Goal: Find specific page/section: Find specific page/section

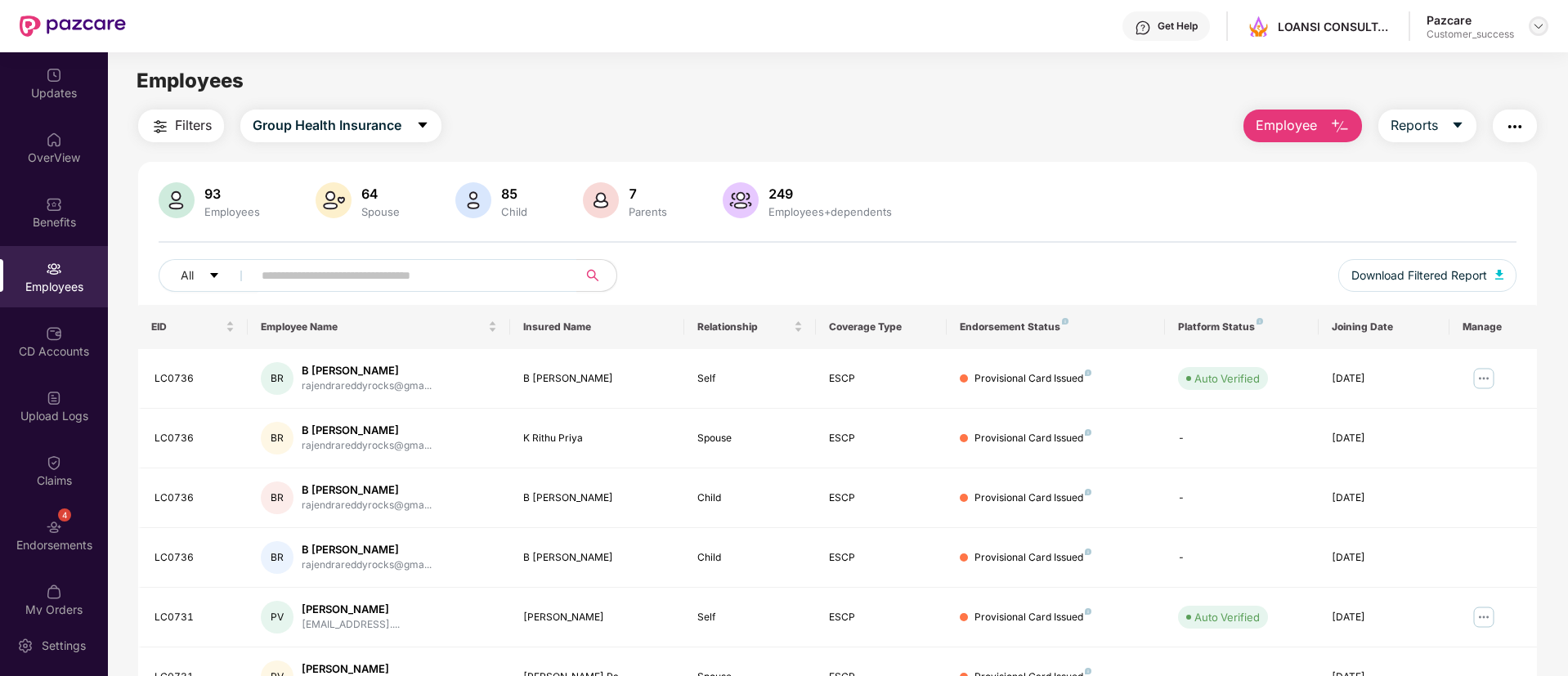
click at [1532, 33] on div at bounding box center [1538, 26] width 19 height 19
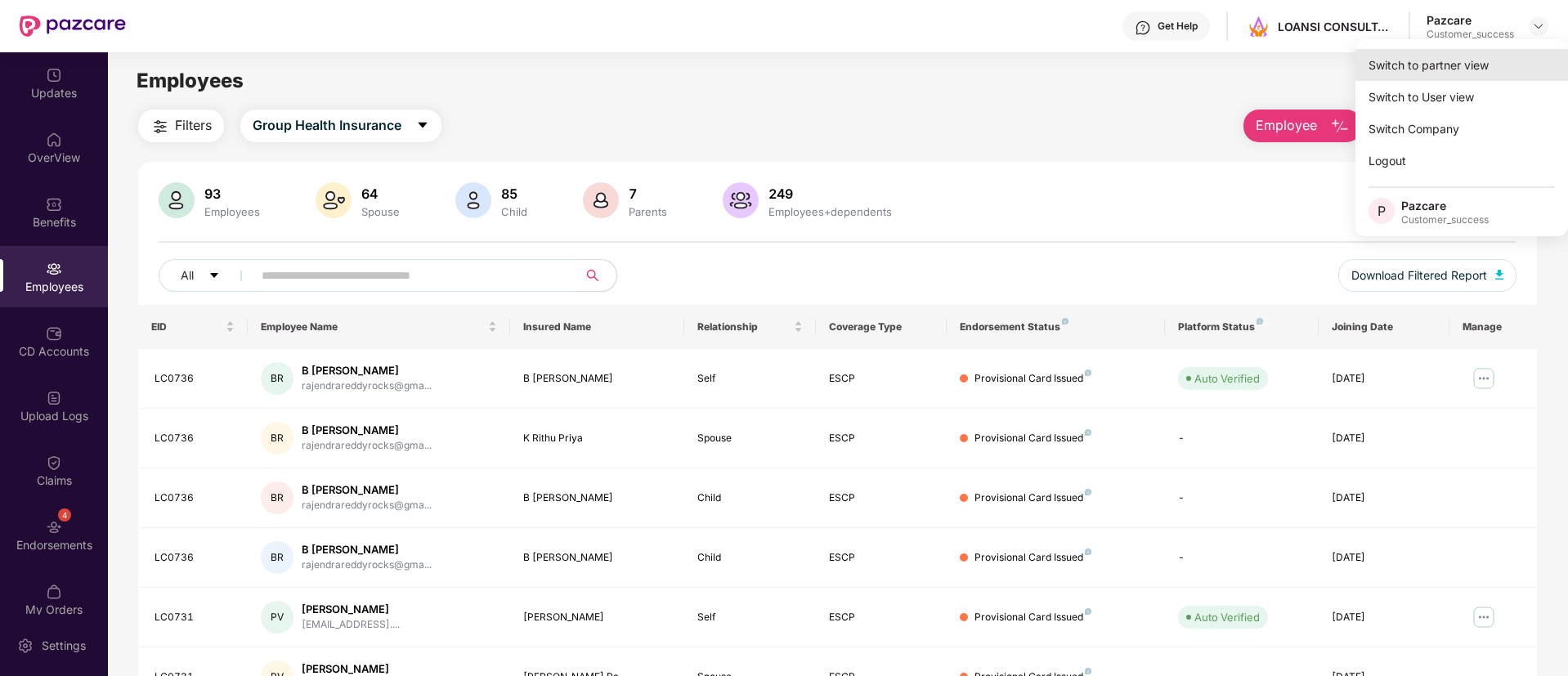
click at [1477, 63] on div "Switch to partner view" at bounding box center [1461, 65] width 212 height 32
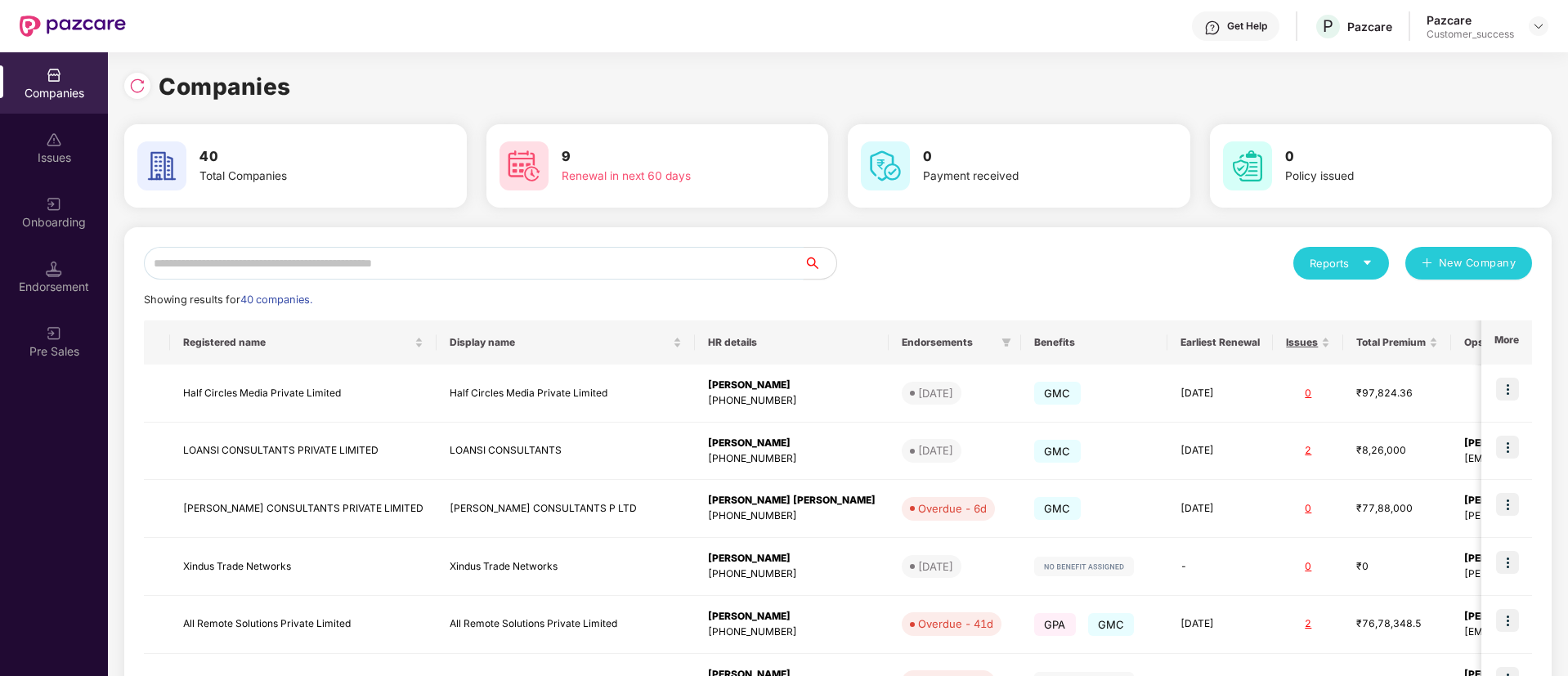
click at [527, 249] on input "text" at bounding box center [473, 262] width 659 height 33
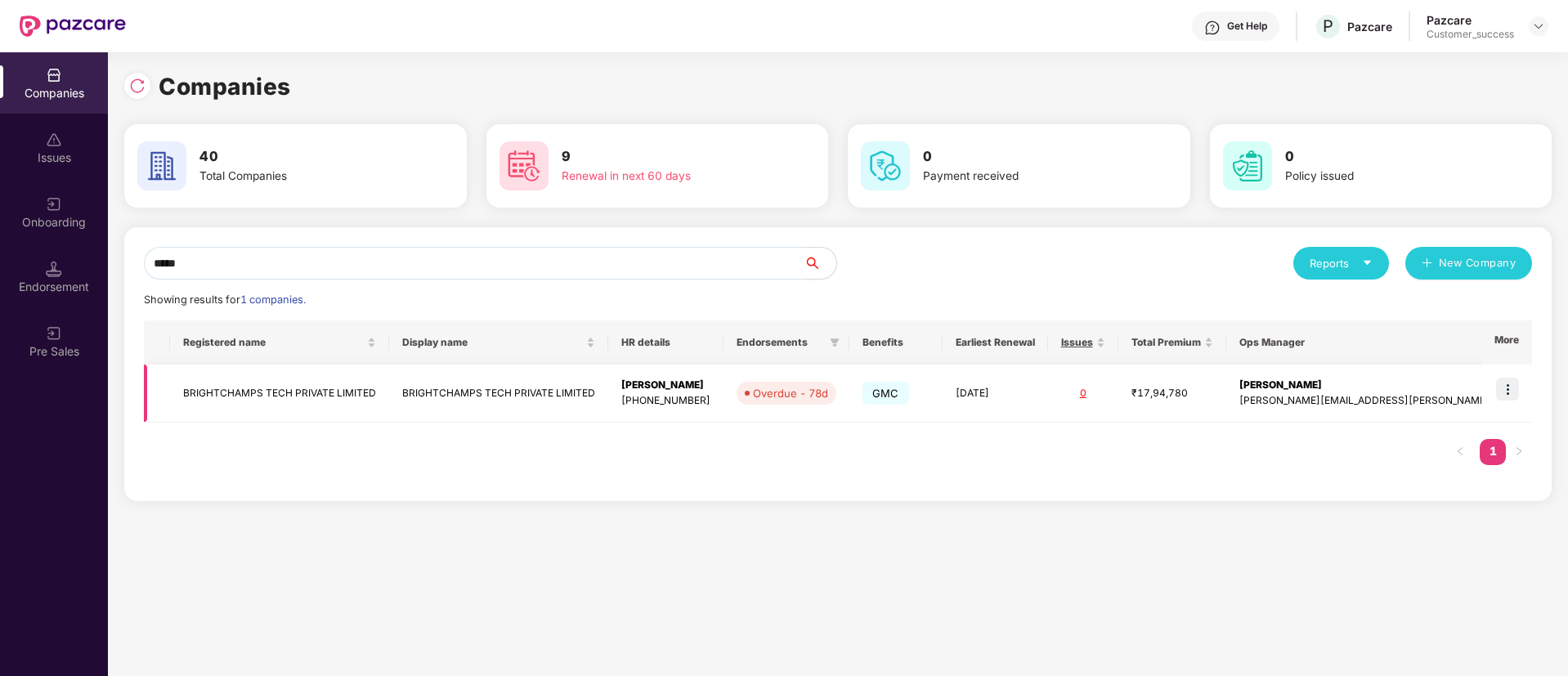
type input "*****"
click at [1510, 390] on img at bounding box center [1507, 389] width 23 height 23
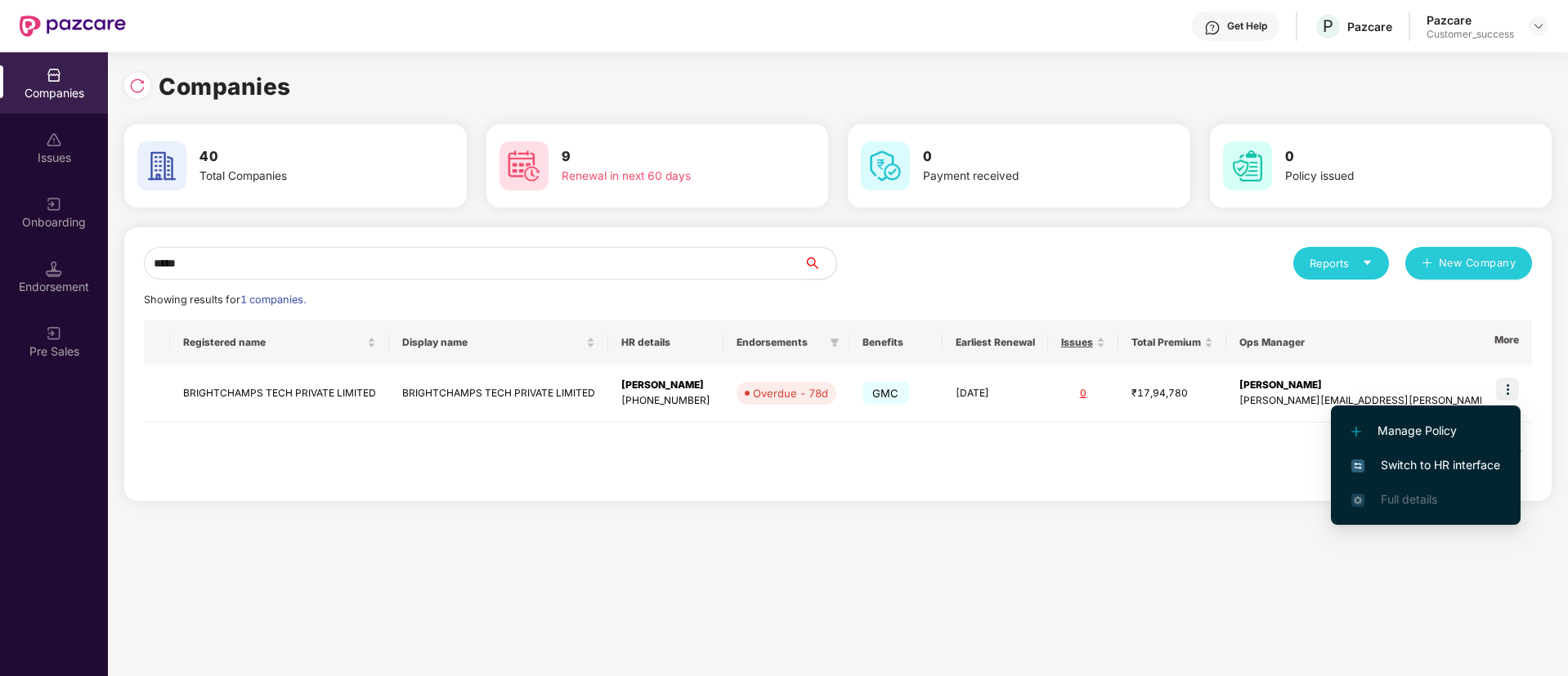
click at [1397, 471] on span "Switch to HR interface" at bounding box center [1425, 465] width 149 height 18
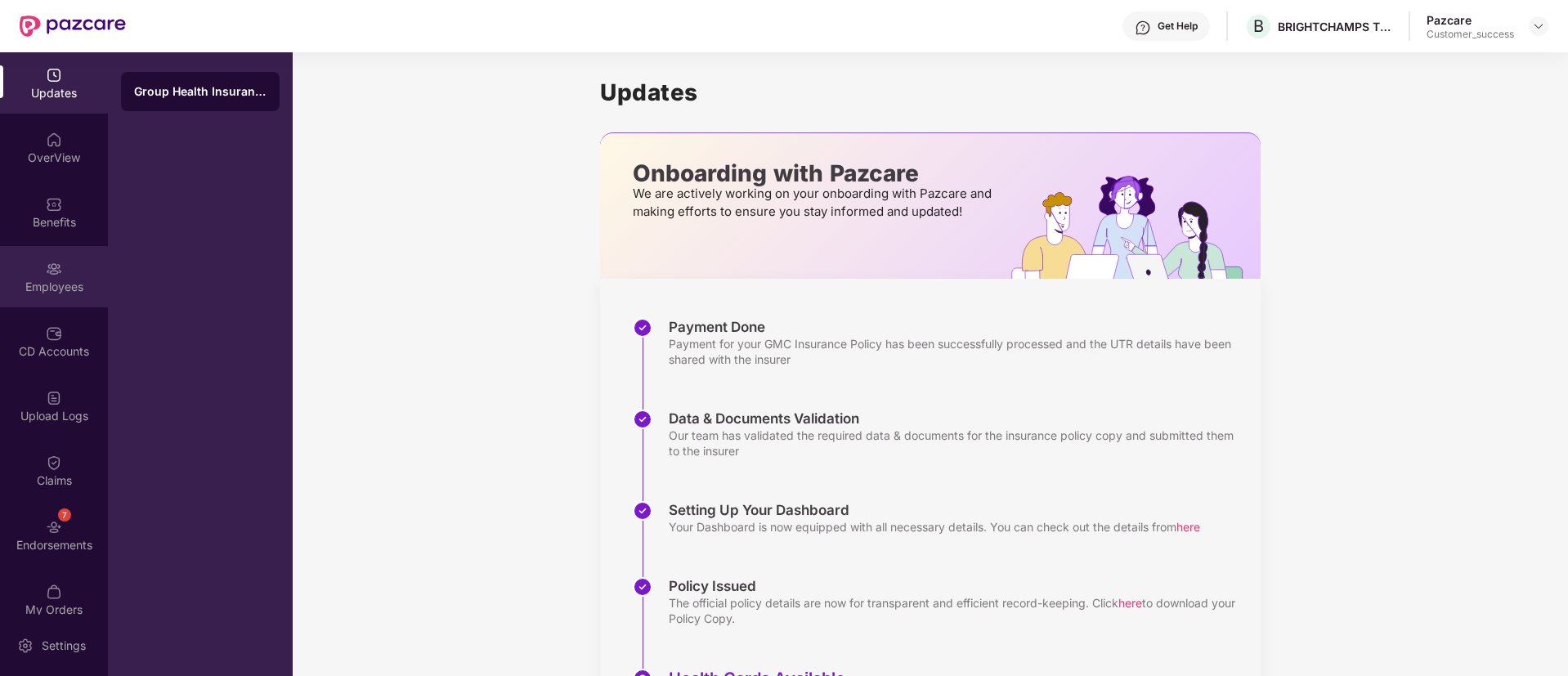
click at [40, 270] on div "Employees" at bounding box center [53, 276] width 108 height 61
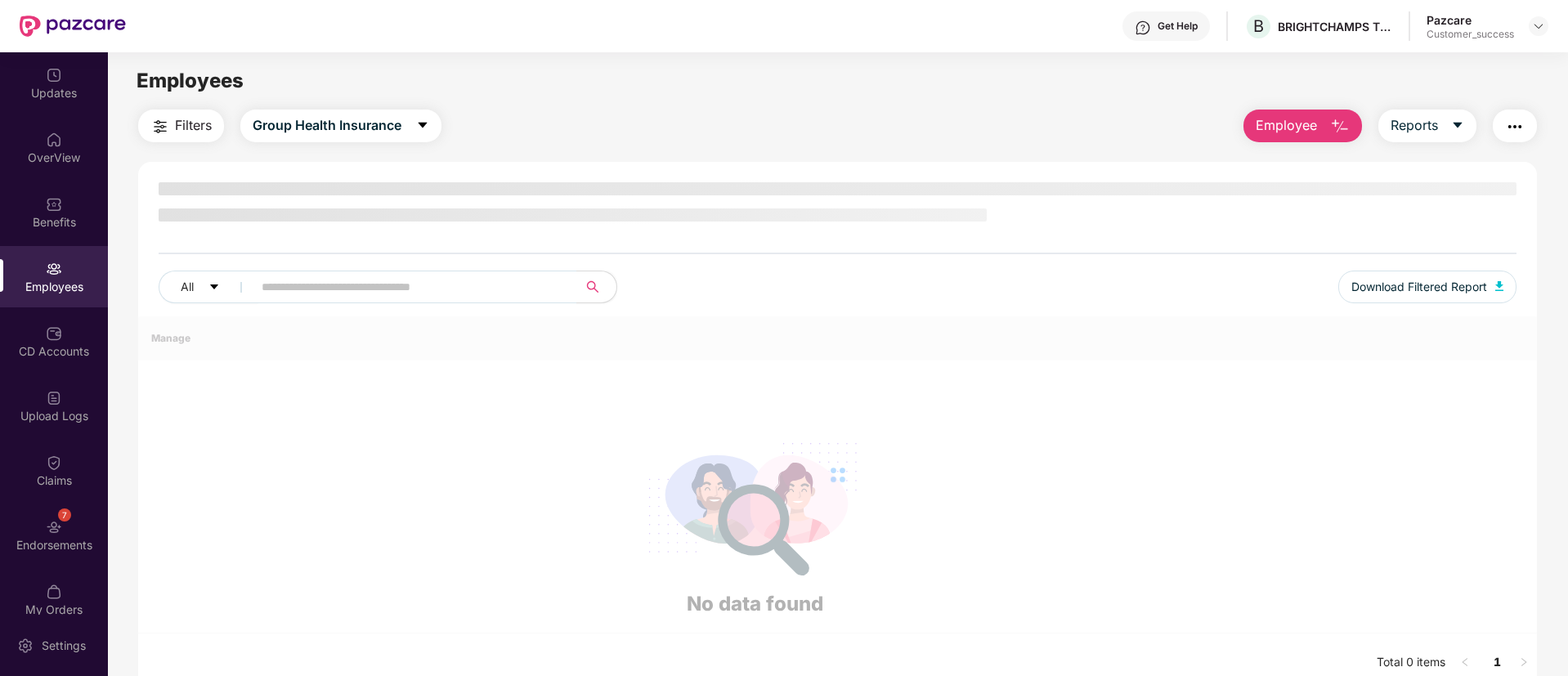
click at [40, 270] on div "Employees" at bounding box center [53, 276] width 108 height 61
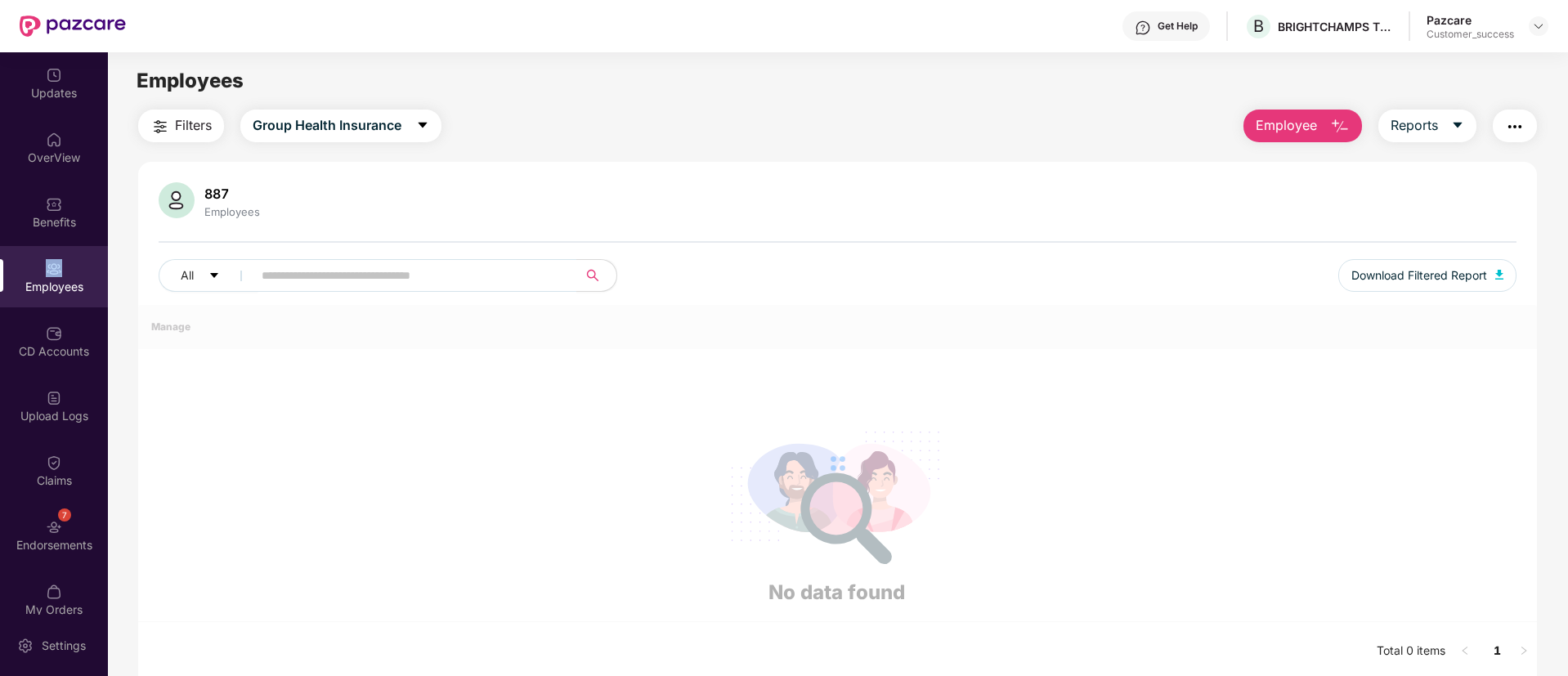
click at [40, 270] on div "Employees" at bounding box center [53, 276] width 108 height 61
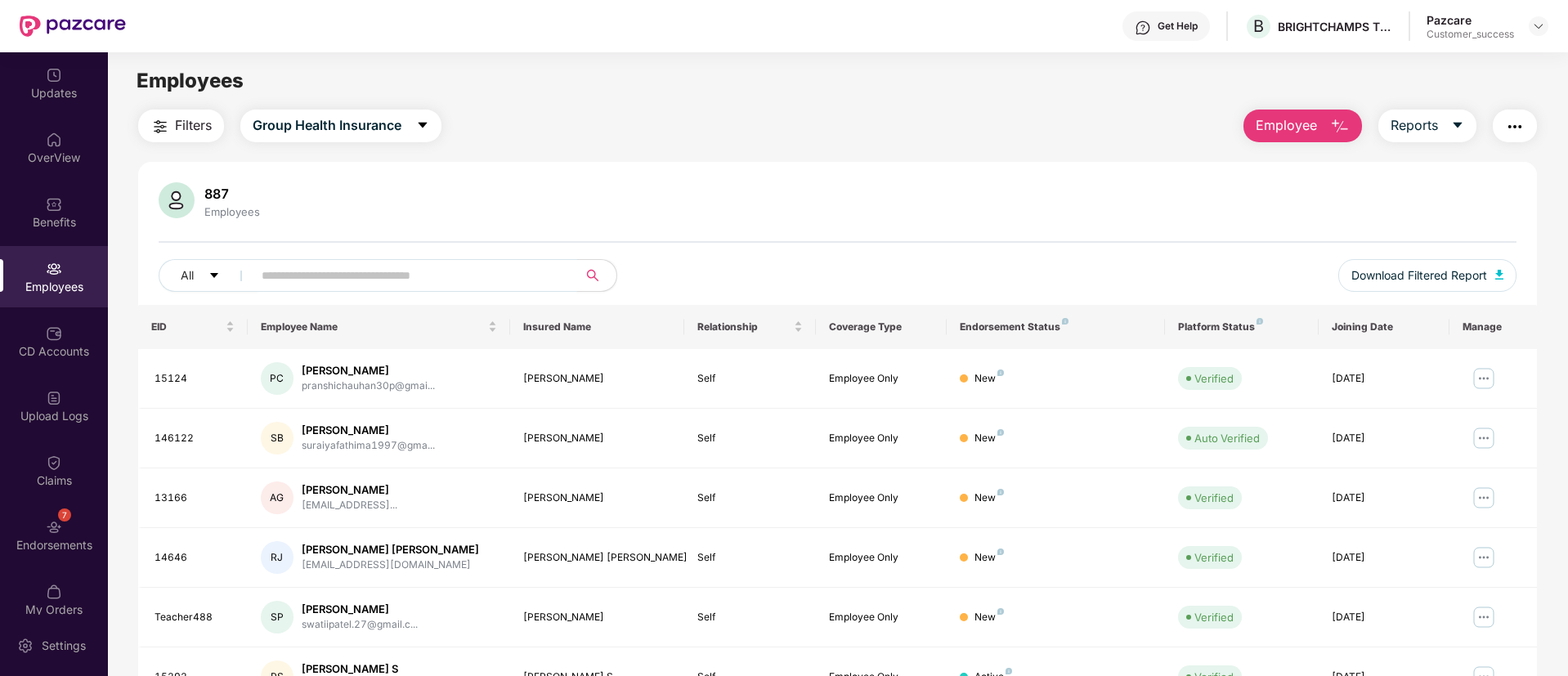
click at [279, 284] on input "text" at bounding box center [408, 275] width 293 height 24
paste input "*****"
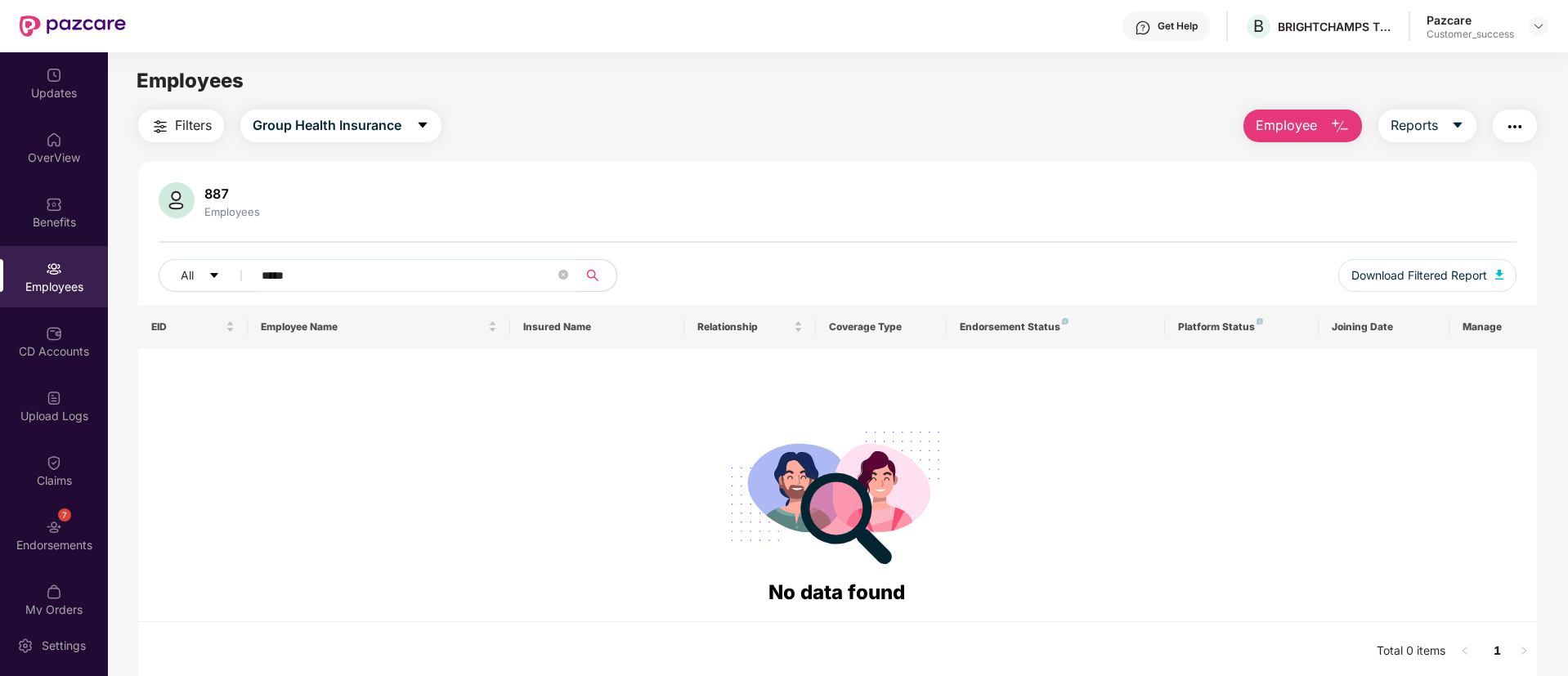
type input "*****"
click at [1535, 28] on img at bounding box center [1539, 26] width 13 height 13
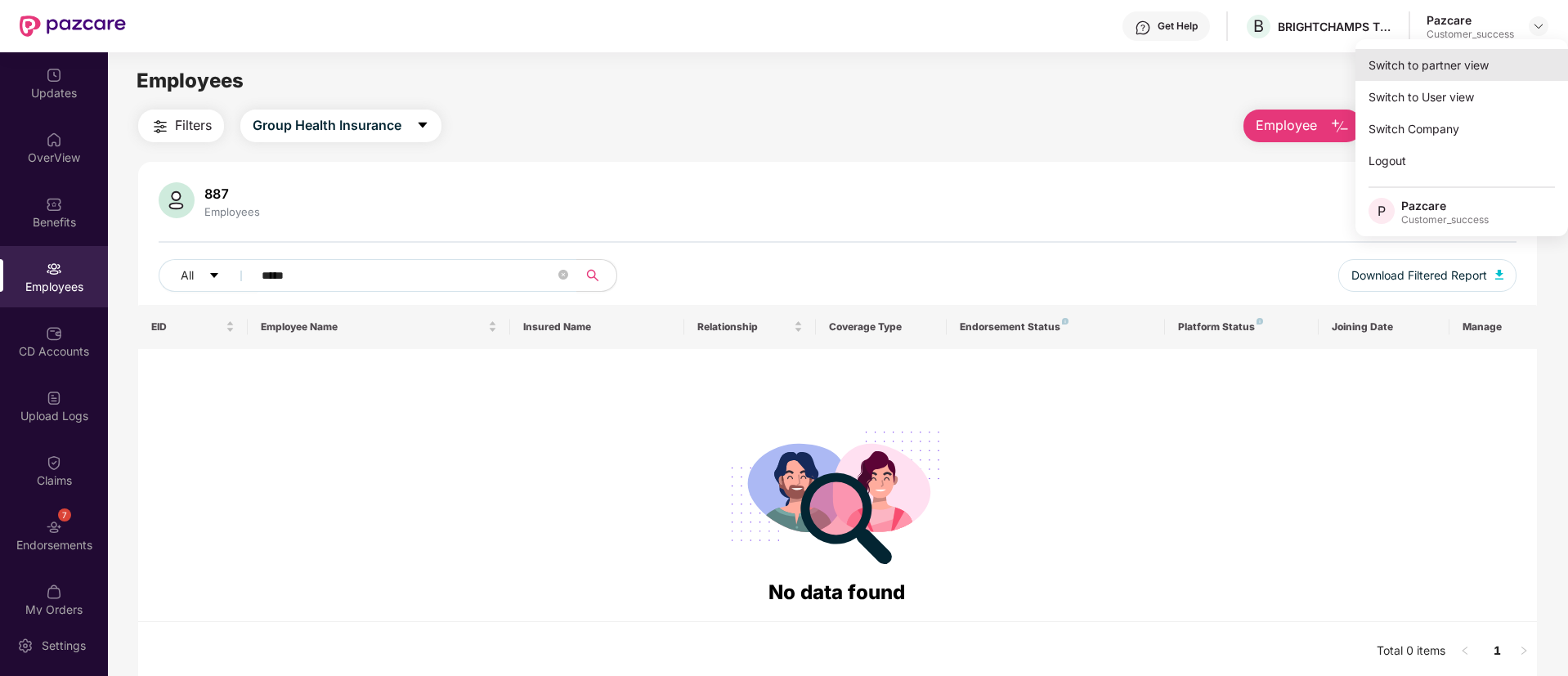
click at [1450, 69] on div "Switch to partner view" at bounding box center [1461, 65] width 212 height 32
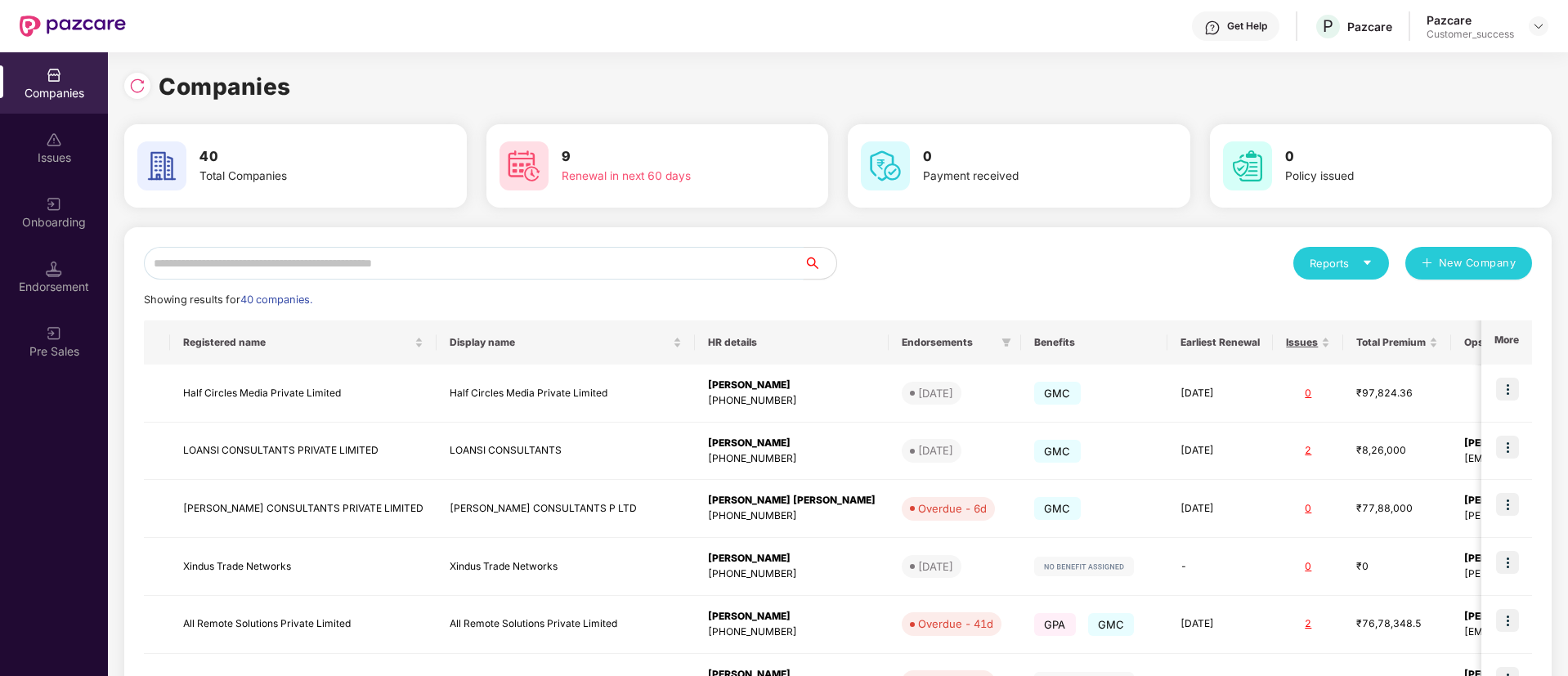
click at [624, 269] on input "text" at bounding box center [473, 262] width 659 height 33
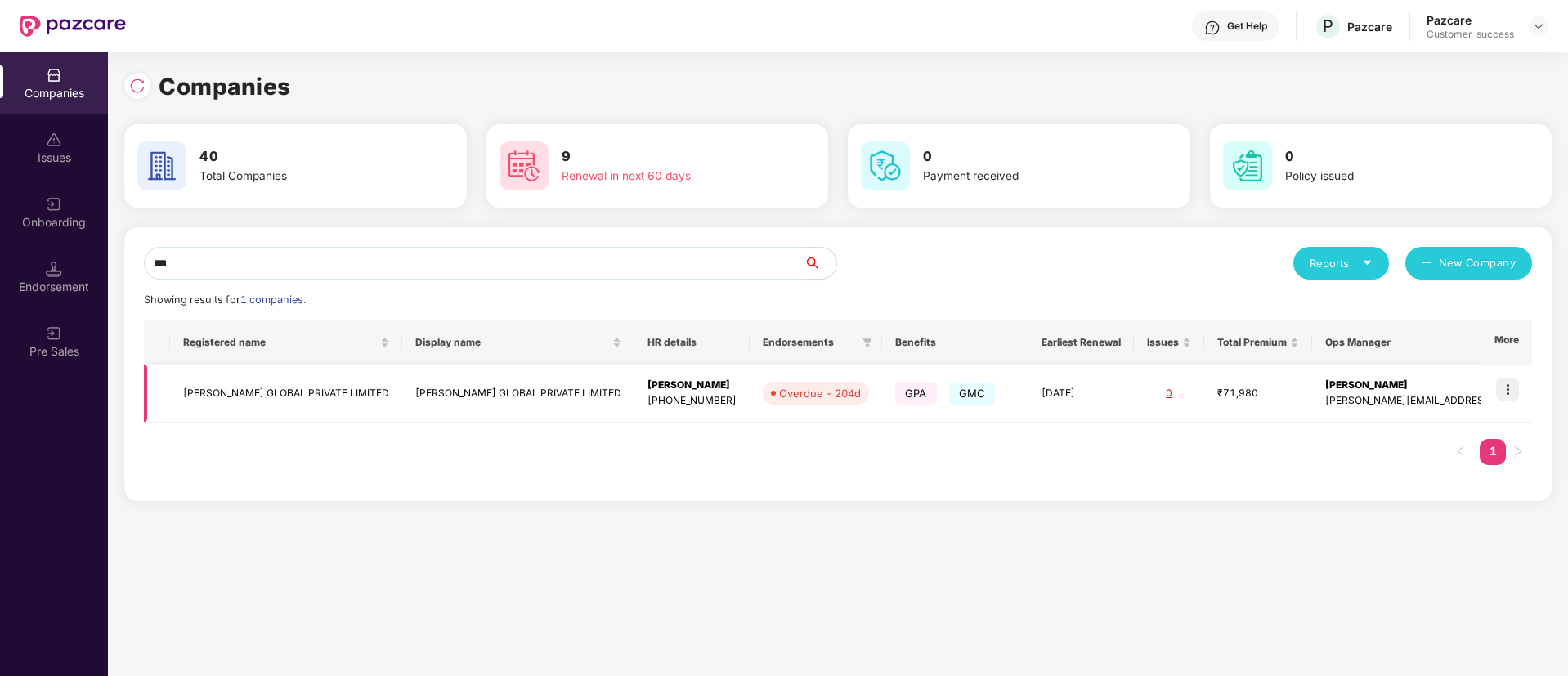
type input "***"
click at [1509, 389] on img at bounding box center [1507, 389] width 23 height 23
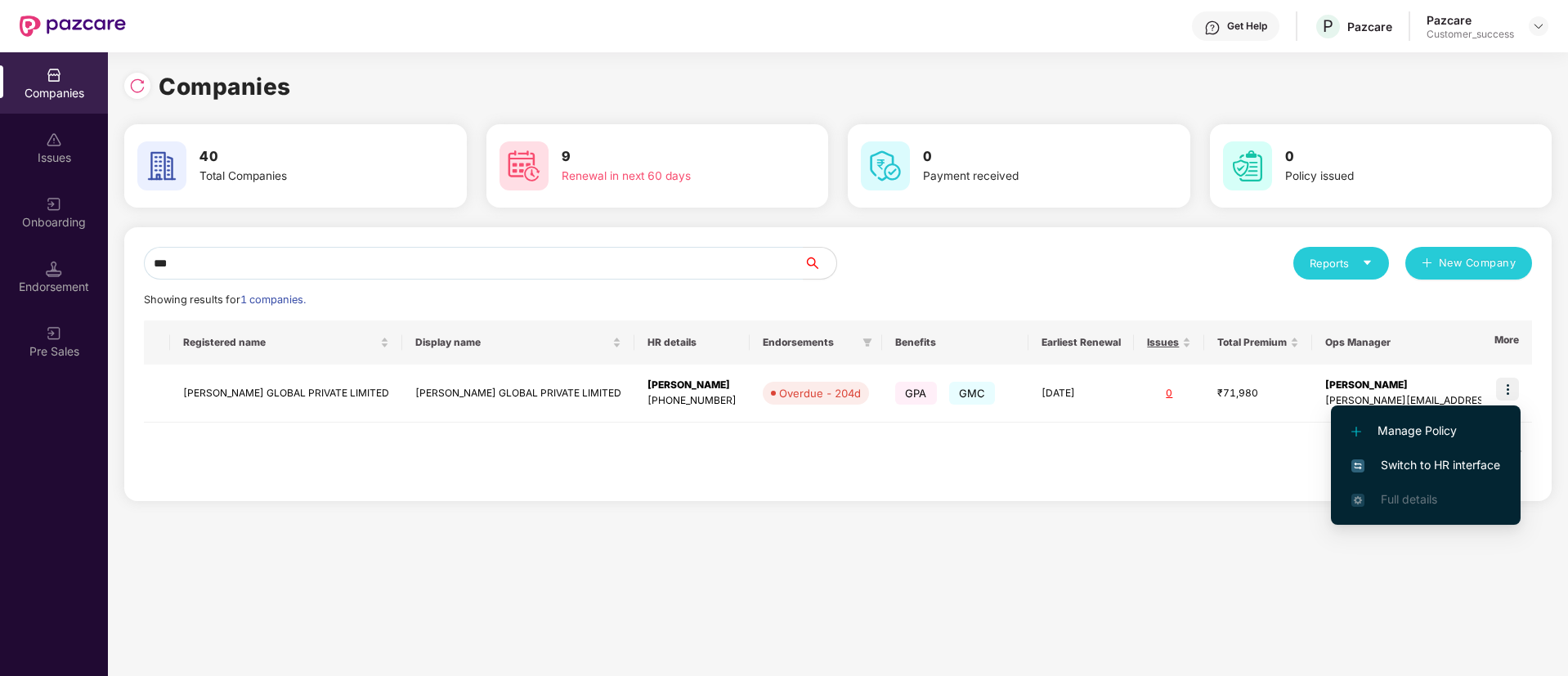
click at [1452, 463] on span "Switch to HR interface" at bounding box center [1425, 465] width 149 height 18
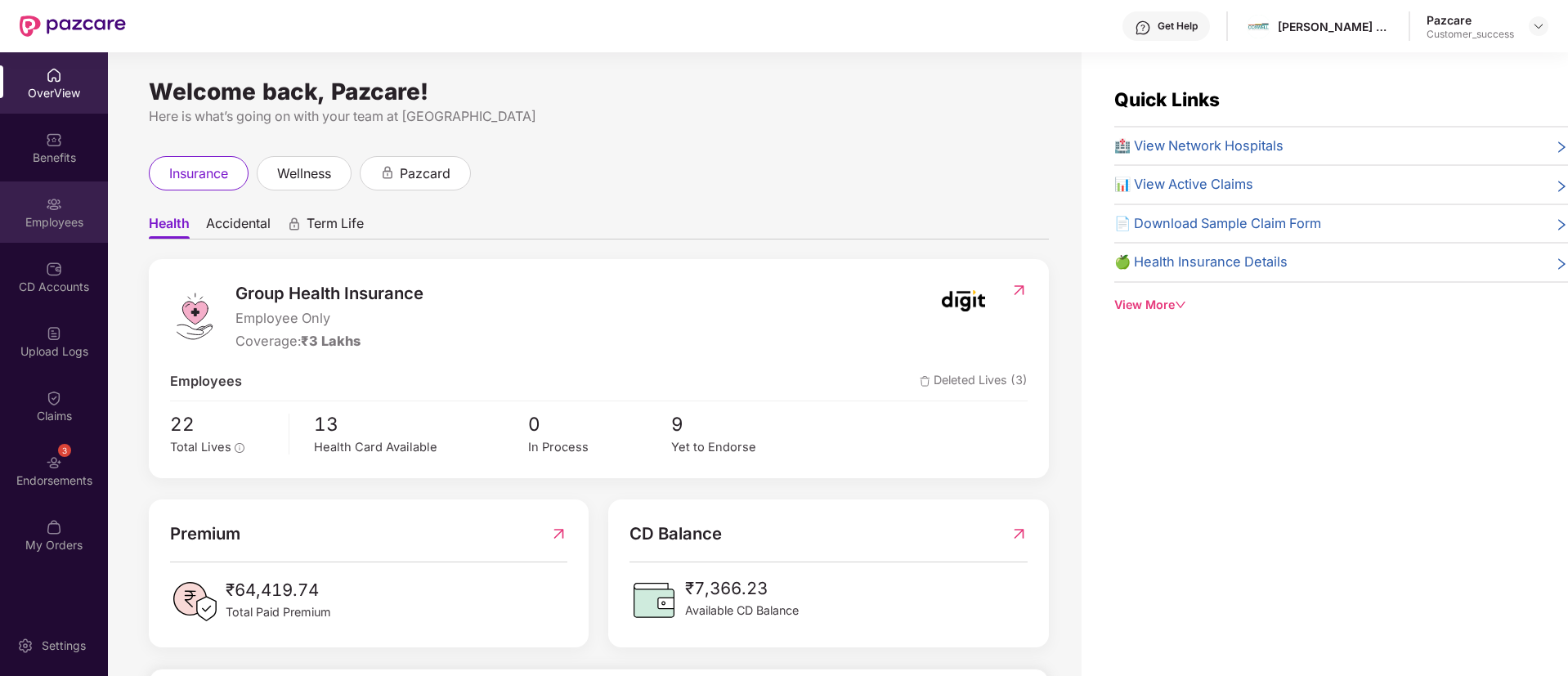
click at [81, 212] on div "Employees" at bounding box center [53, 211] width 108 height 61
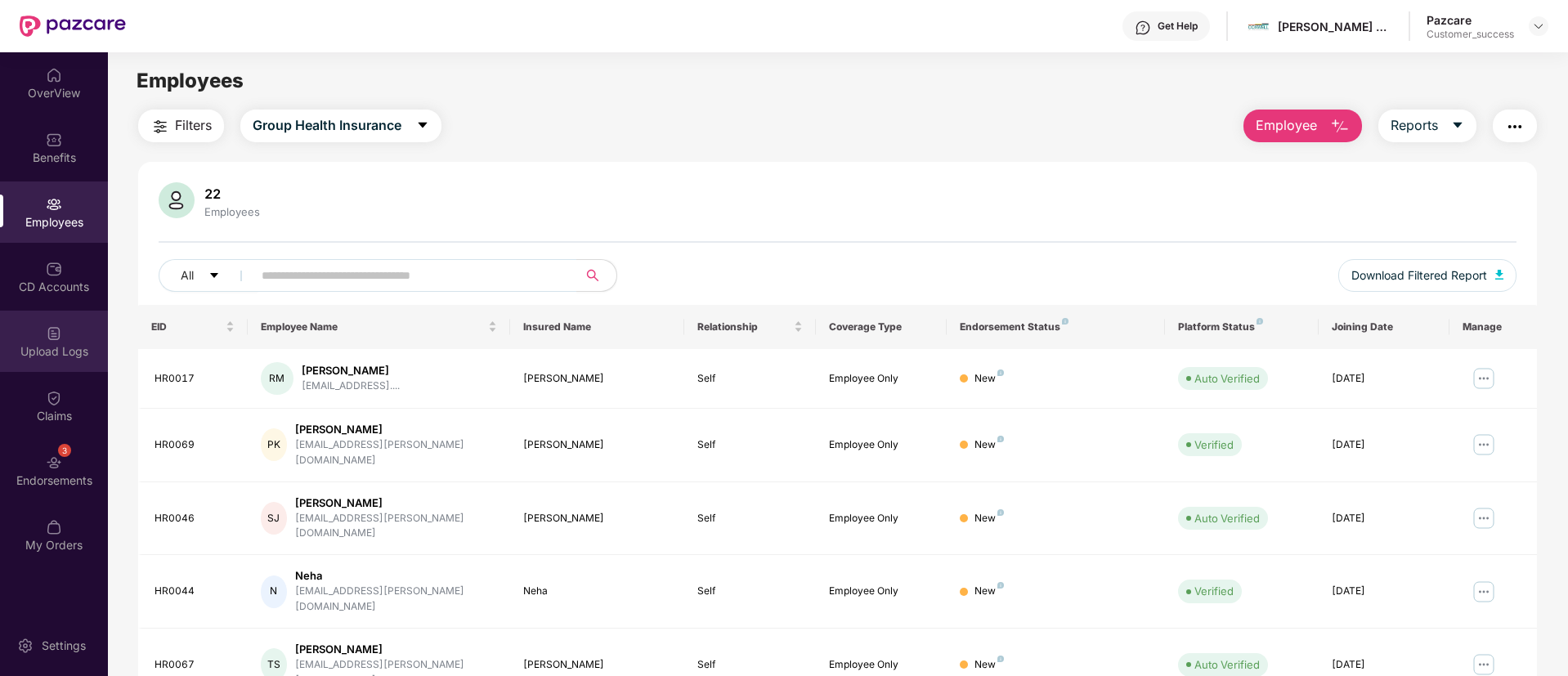
click at [32, 324] on div "Upload Logs" at bounding box center [53, 341] width 108 height 61
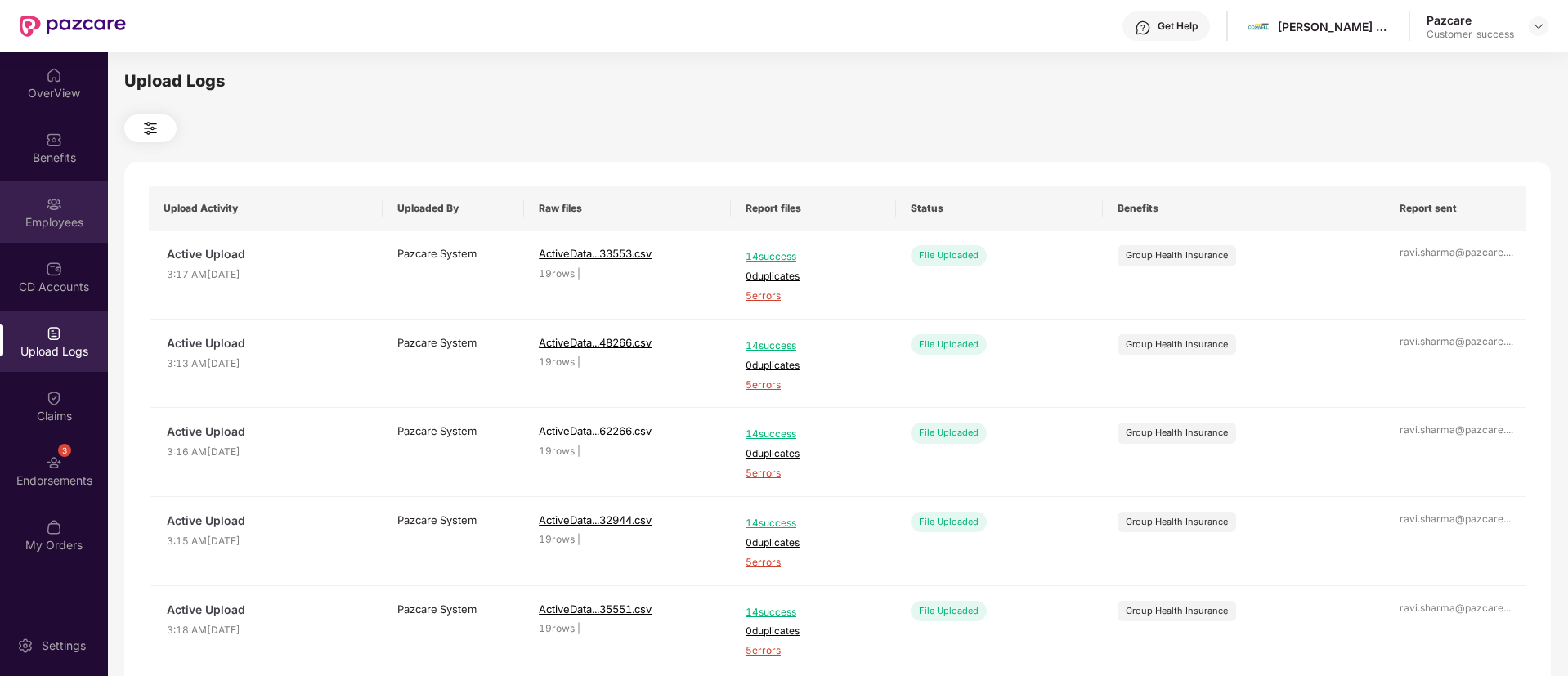
click at [48, 232] on div "Employees" at bounding box center [53, 211] width 108 height 61
